Goal: Information Seeking & Learning: Learn about a topic

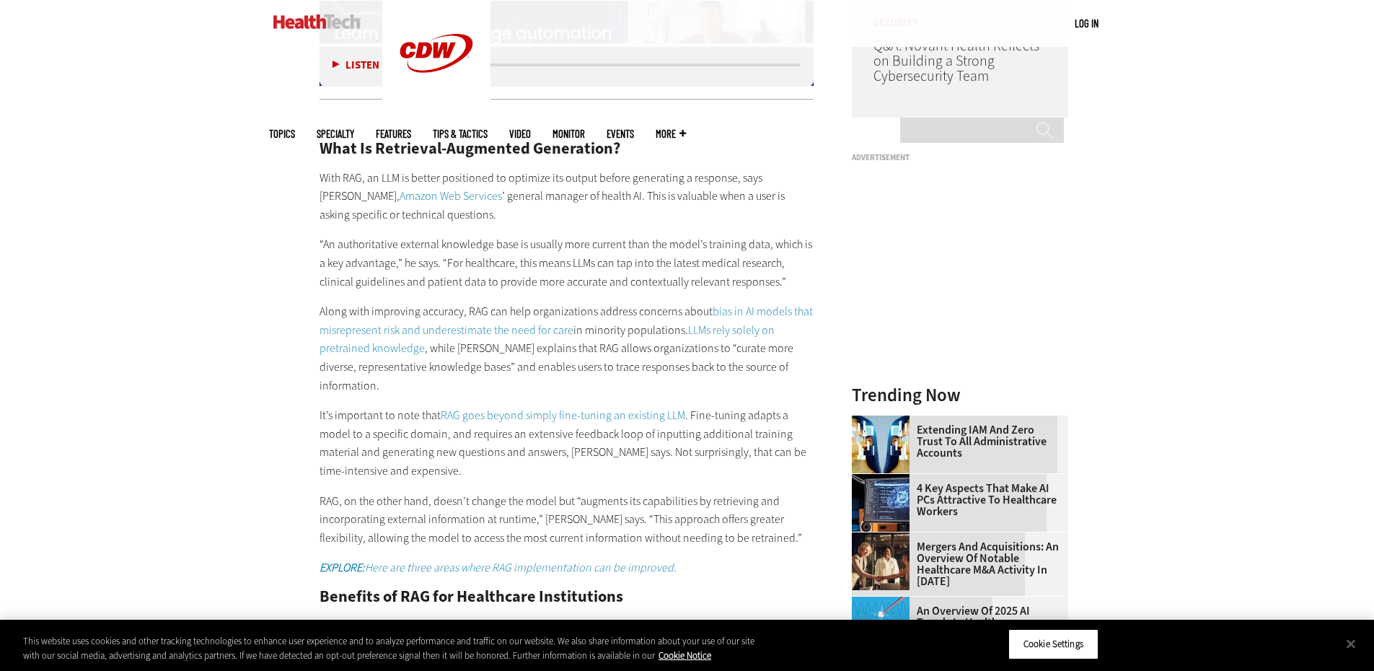
scroll to position [1443, 0]
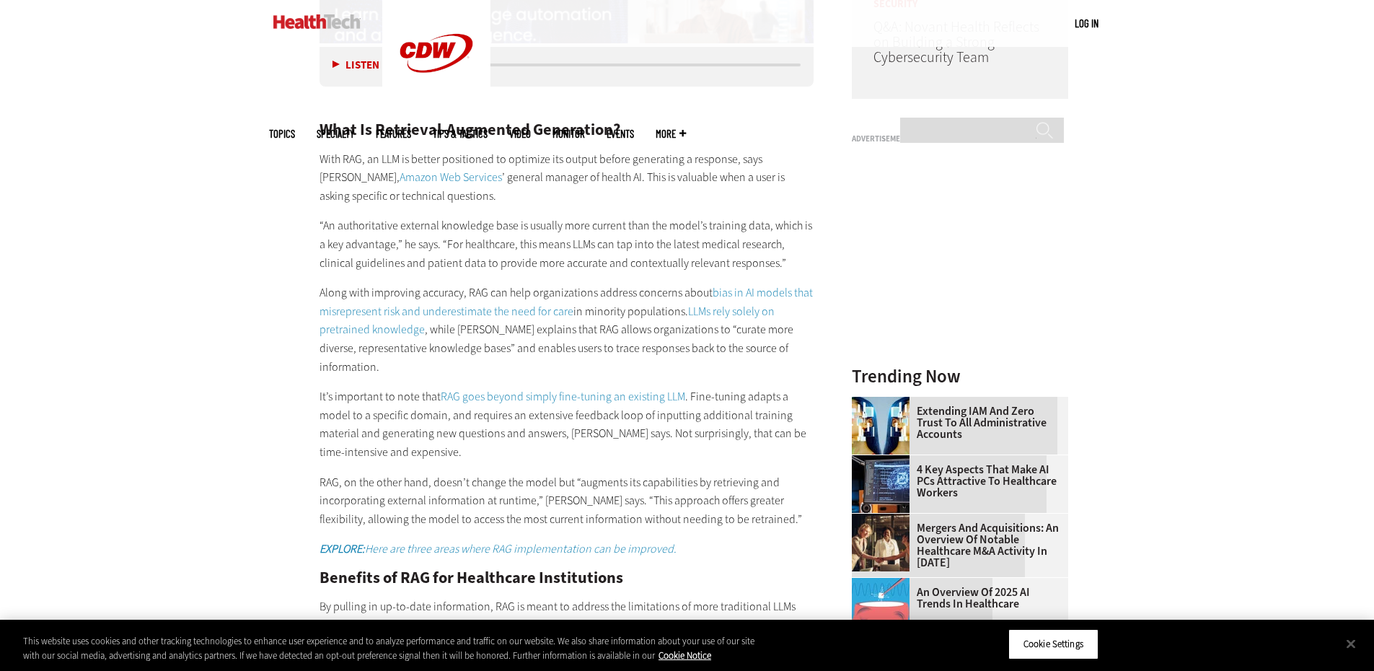
click at [810, 170] on p "With RAG, an LLM is better positioned to optimize its output before generating …" at bounding box center [567, 178] width 495 height 56
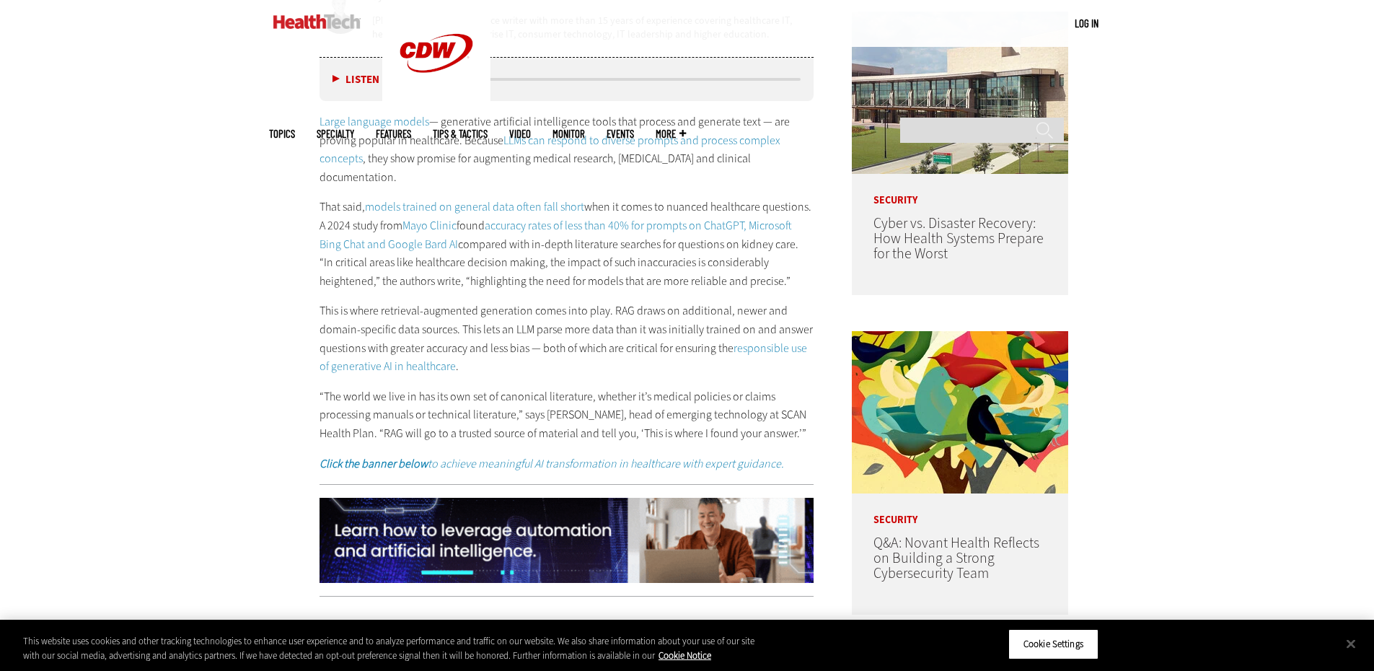
scroll to position [938, 0]
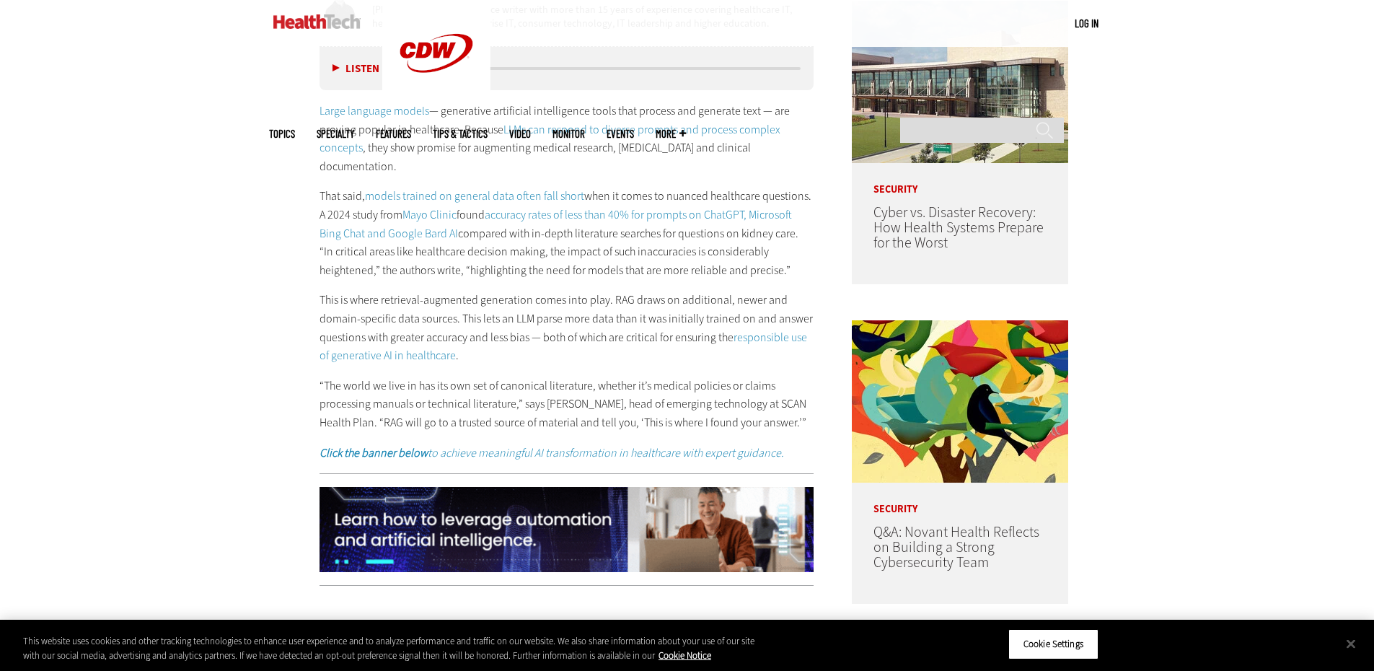
drag, startPoint x: 663, startPoint y: 328, endPoint x: 1139, endPoint y: 277, distance: 478.8
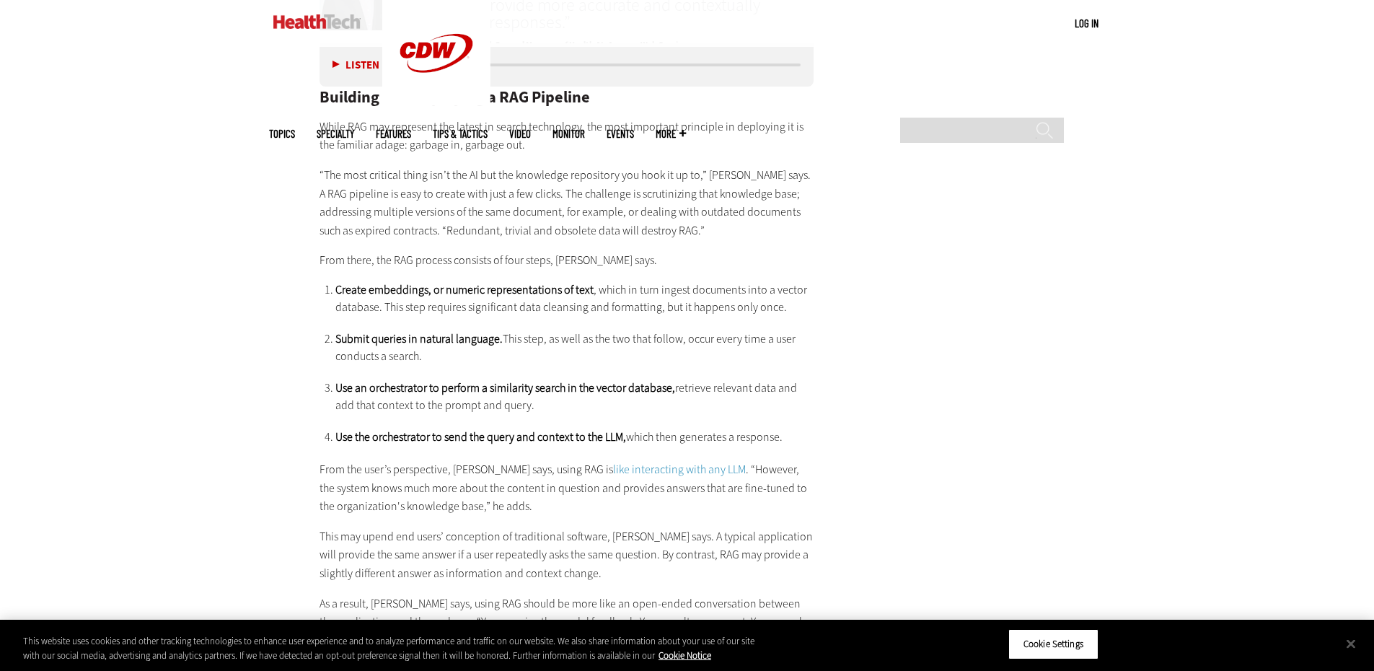
scroll to position [2597, 0]
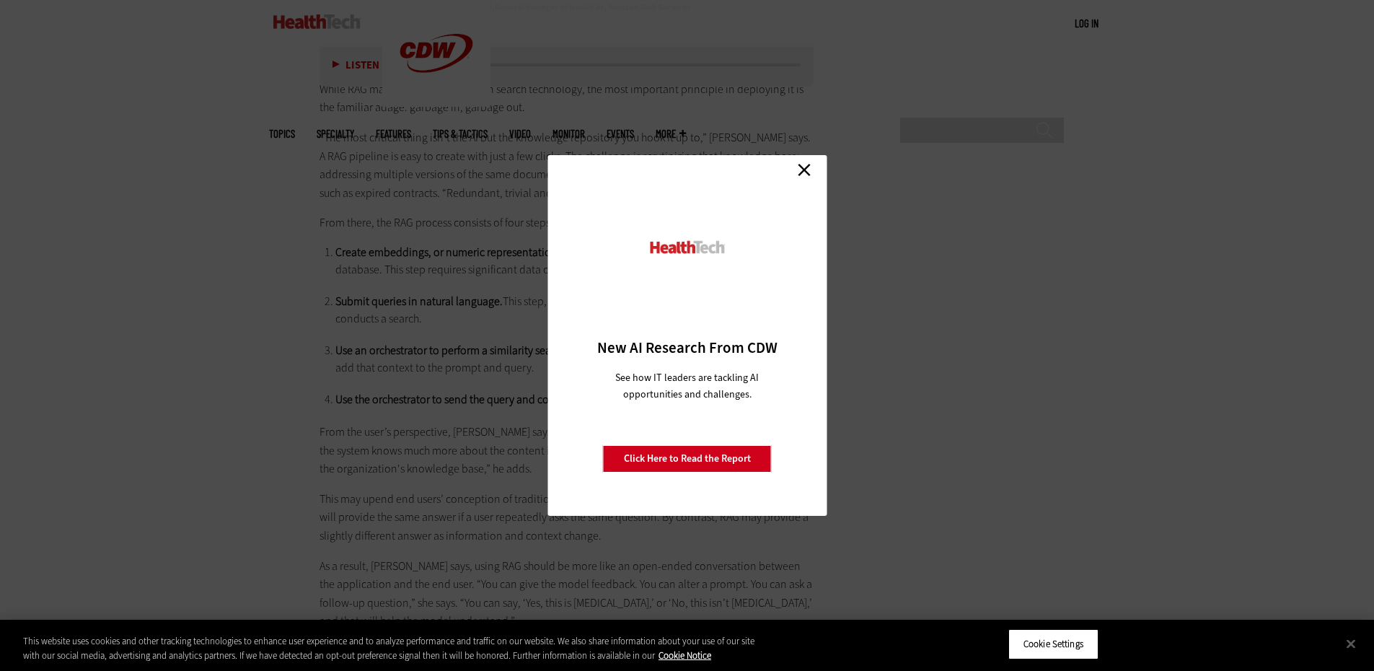
drag, startPoint x: 812, startPoint y: 165, endPoint x: 805, endPoint y: 173, distance: 10.7
click at [812, 165] on link "Close" at bounding box center [805, 170] width 22 height 22
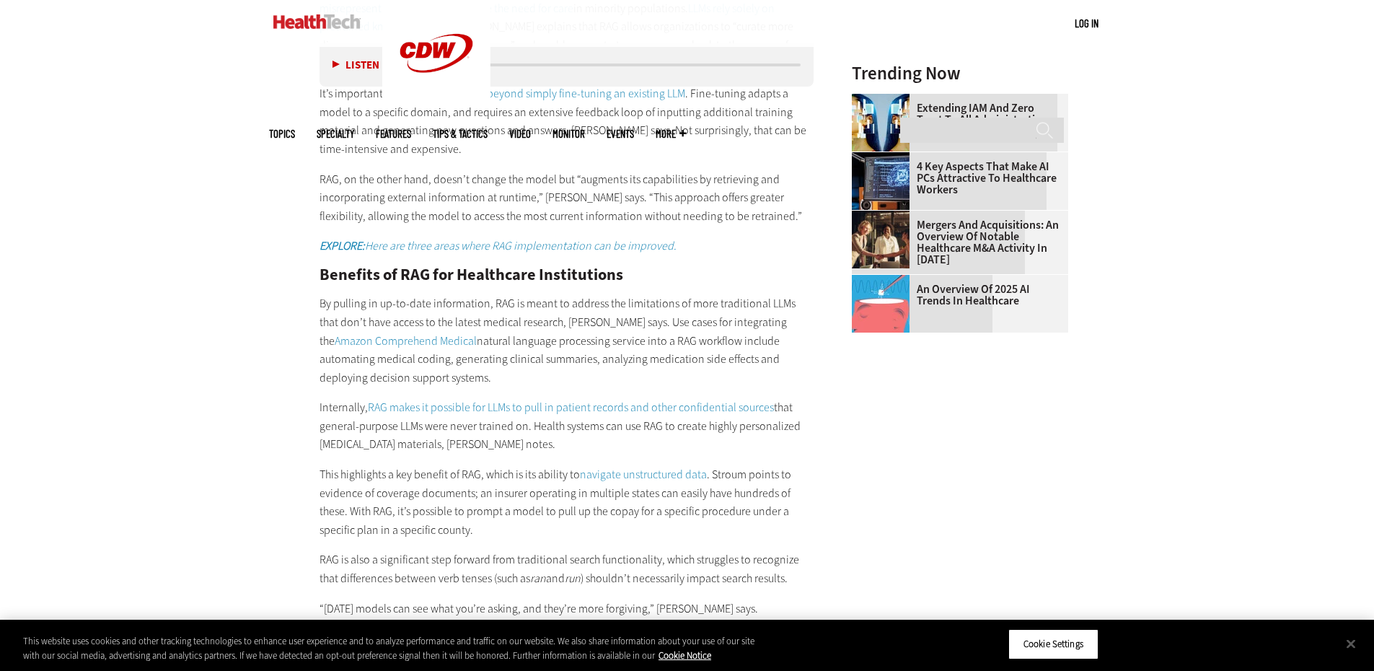
scroll to position [1732, 0]
